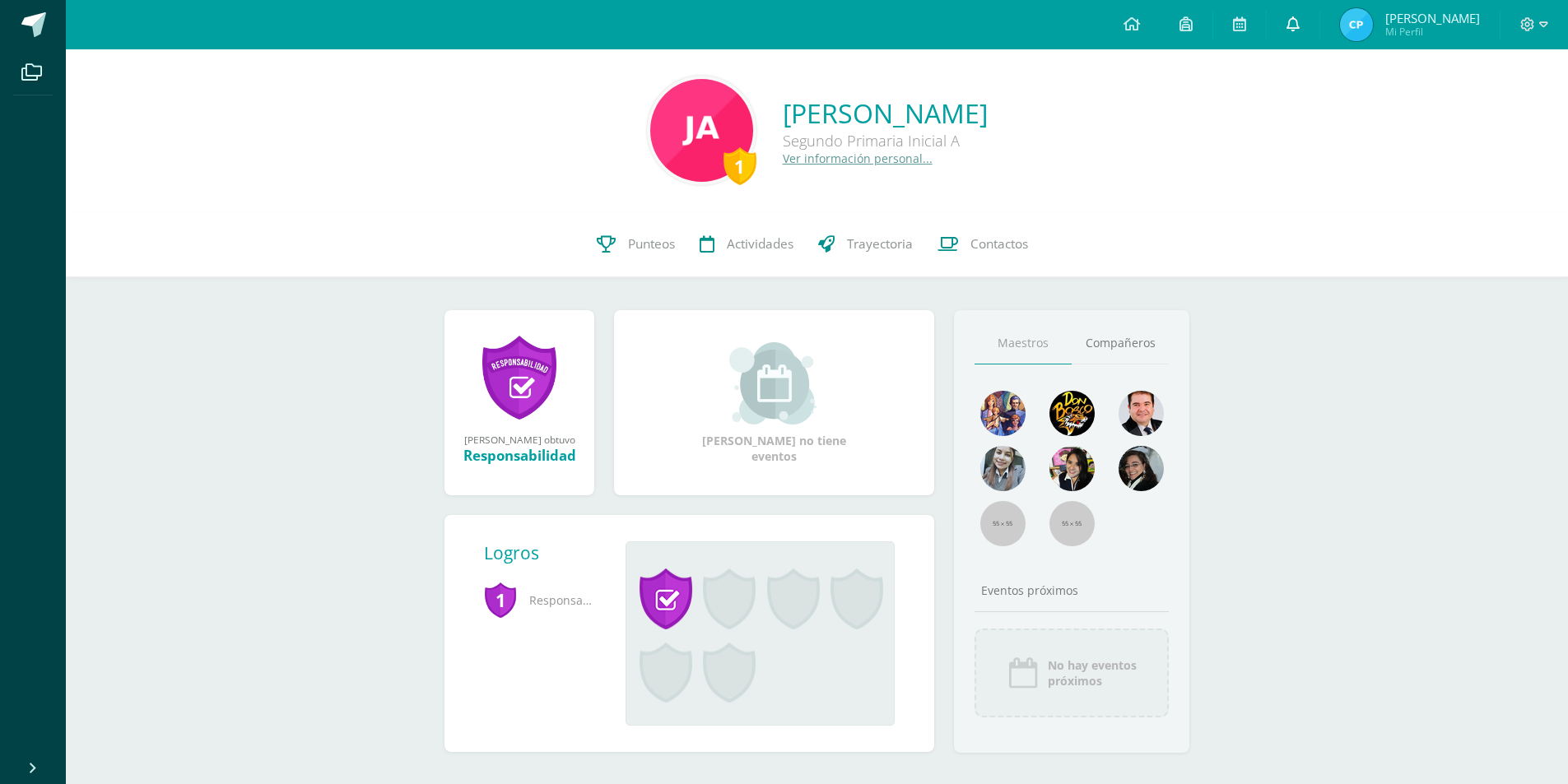
click at [1308, 23] on link at bounding box center [1293, 25] width 52 height 50
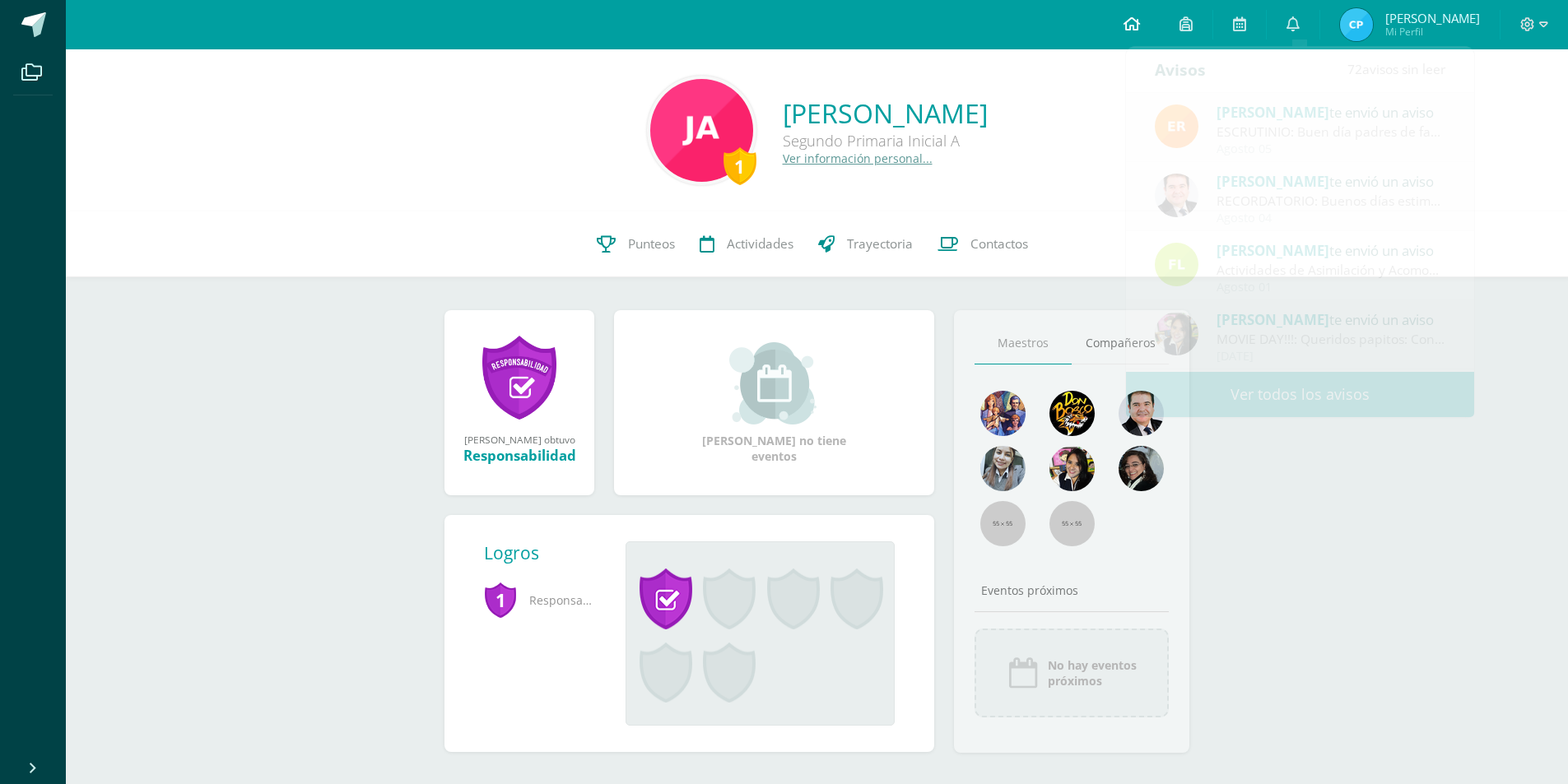
click at [1140, 26] on icon at bounding box center [1130, 24] width 16 height 15
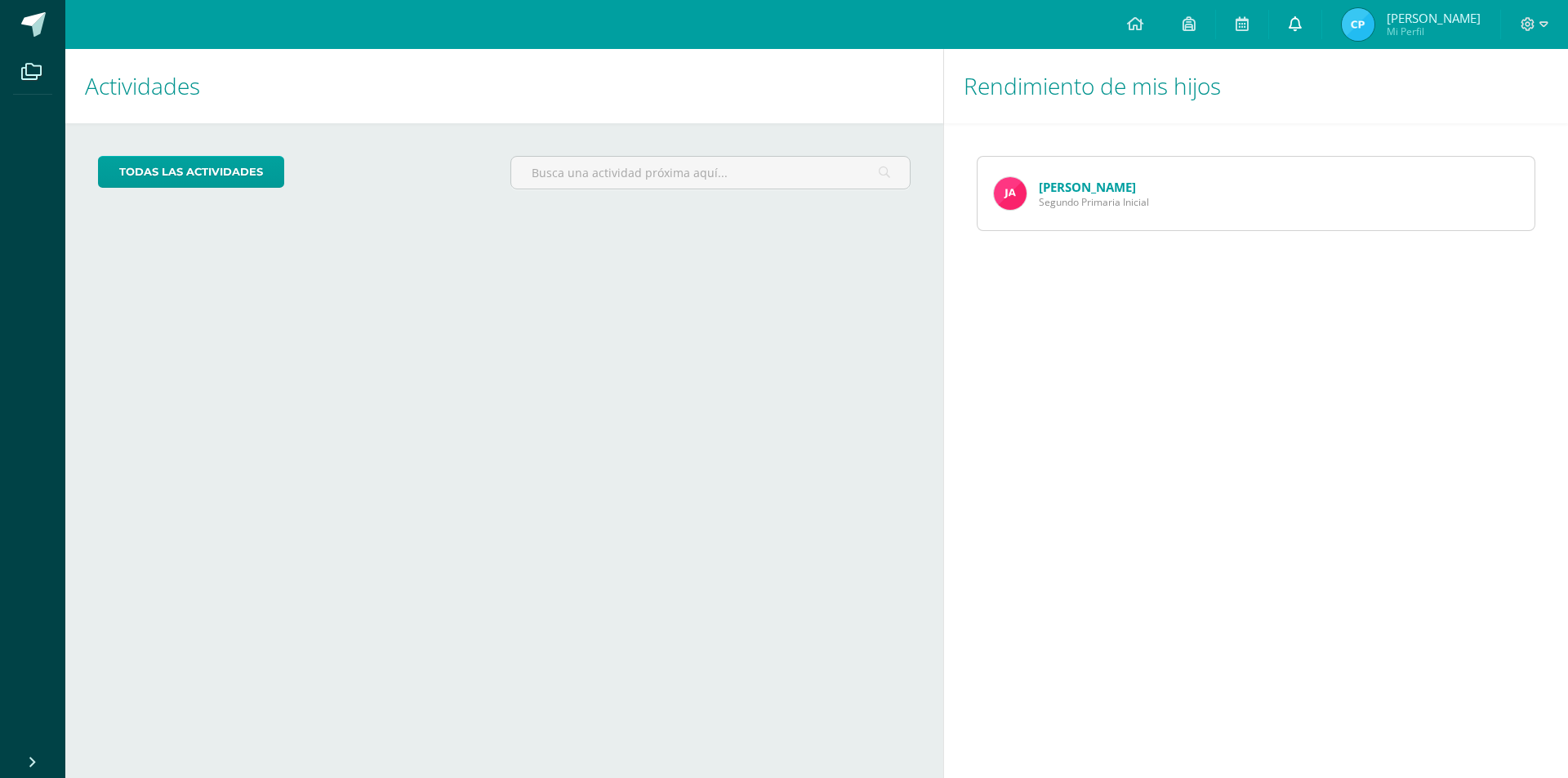
click at [1301, 26] on icon at bounding box center [1295, 24] width 13 height 15
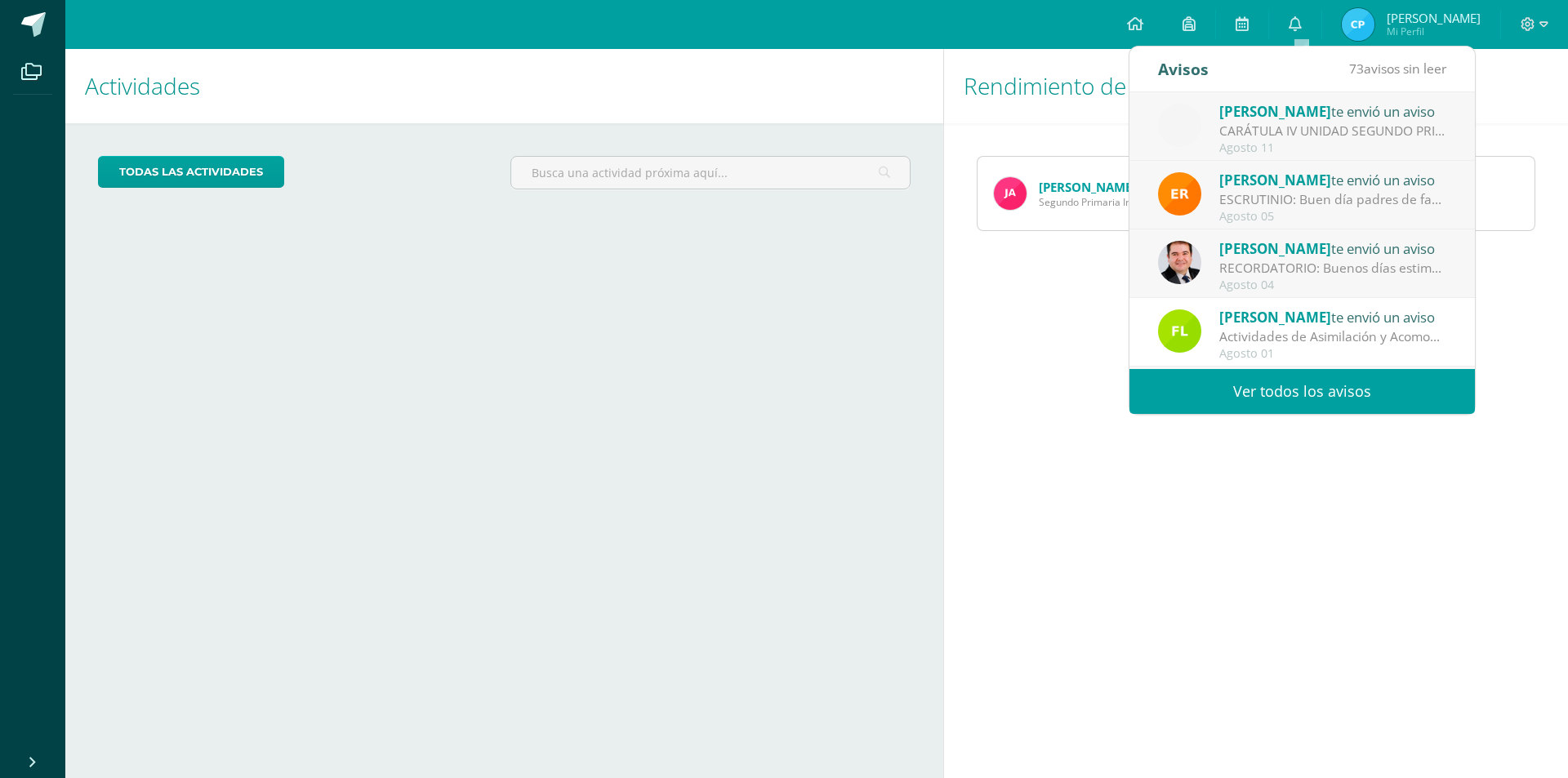
click at [1360, 120] on div "[PERSON_NAME] te envió un aviso" at bounding box center [1333, 111] width 227 height 21
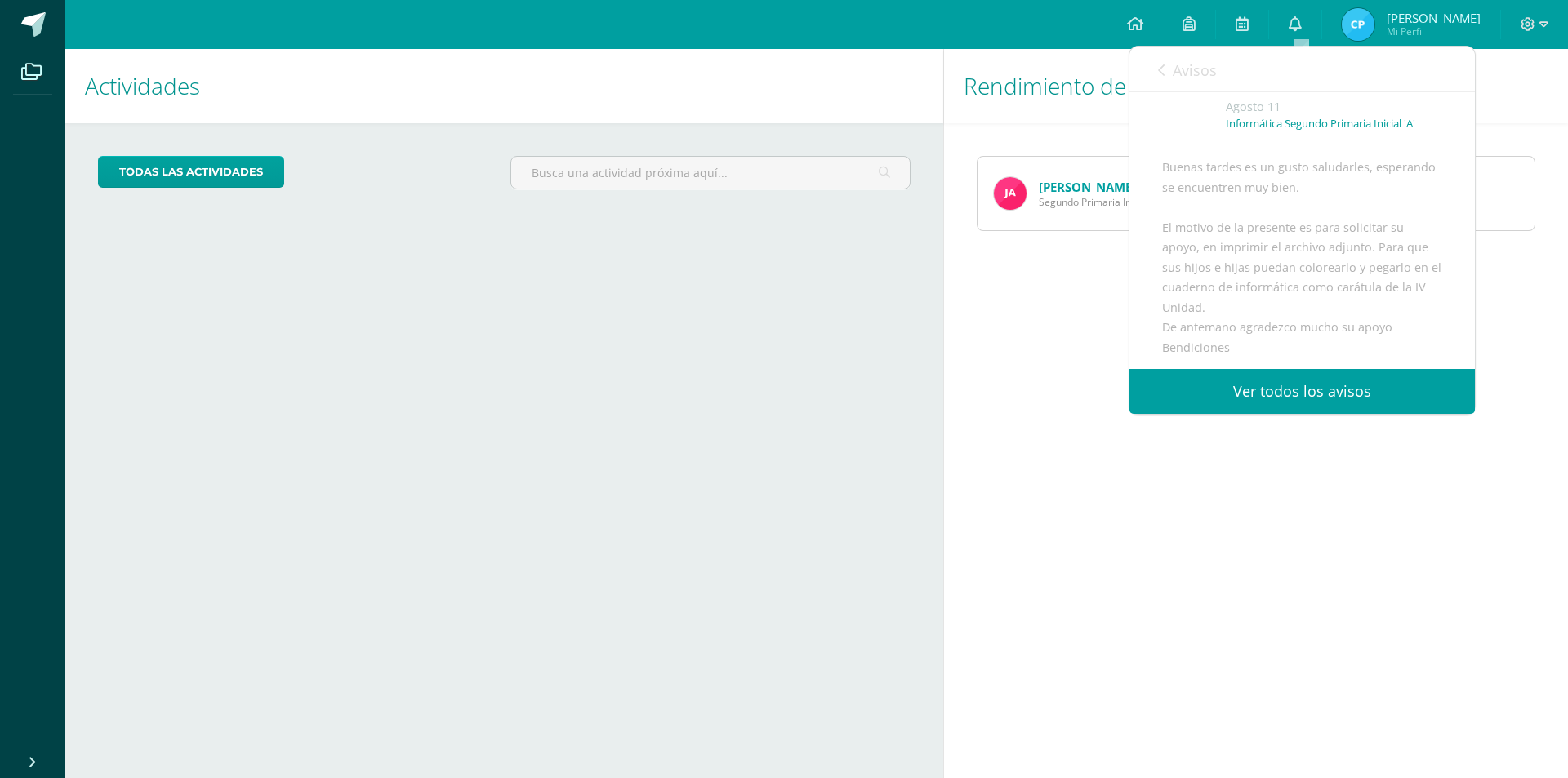
scroll to position [298, 0]
click at [1251, 314] on span "Archivo Adjunto" at bounding box center [1260, 317] width 112 height 30
